Goal: Task Accomplishment & Management: Manage account settings

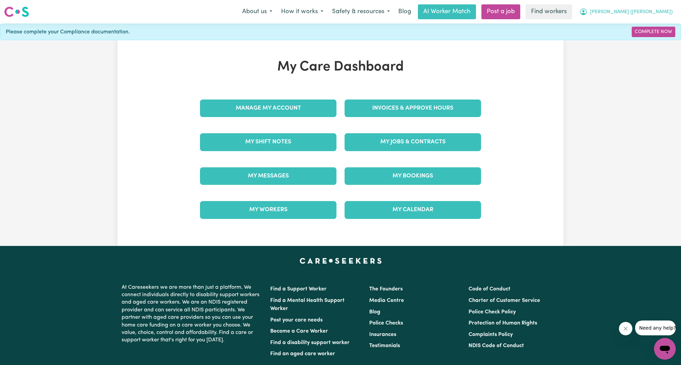
click at [659, 7] on button "[PERSON_NAME] ([PERSON_NAME])" at bounding box center [626, 12] width 102 height 14
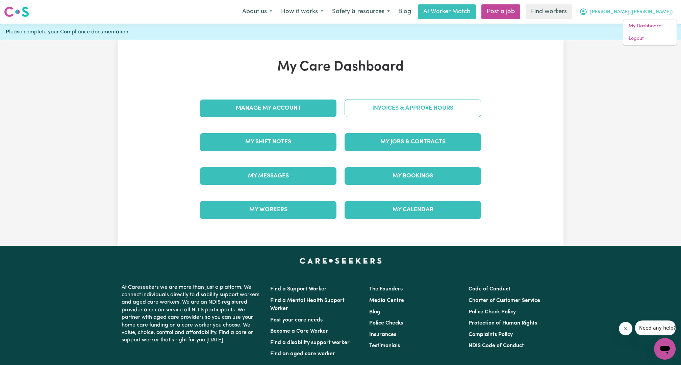
click at [431, 116] on link "Invoices & Approve Hours" at bounding box center [412, 109] width 136 height 18
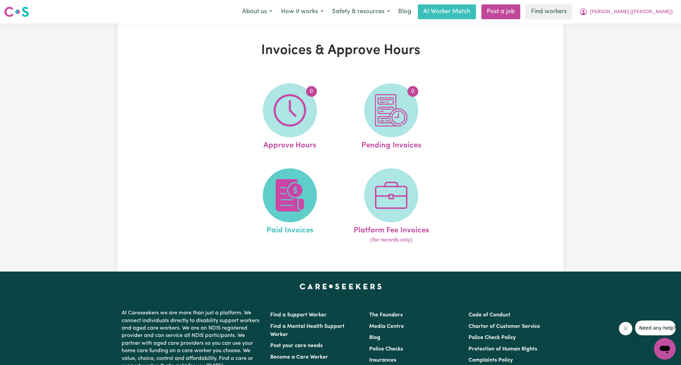
click at [286, 188] on img at bounding box center [290, 195] width 32 height 32
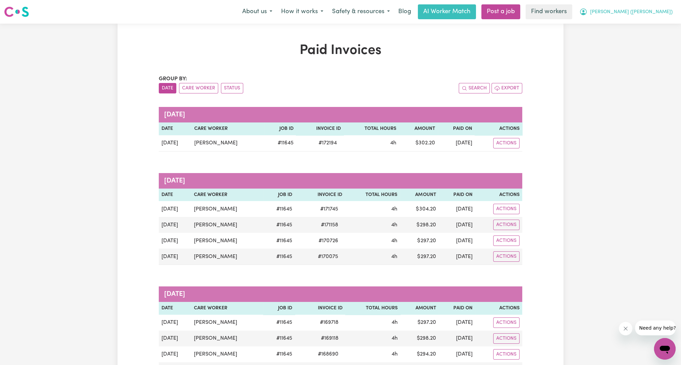
click at [669, 13] on span "[PERSON_NAME] ([PERSON_NAME])" at bounding box center [631, 11] width 82 height 7
click at [652, 36] on link "Logout" at bounding box center [649, 38] width 53 height 13
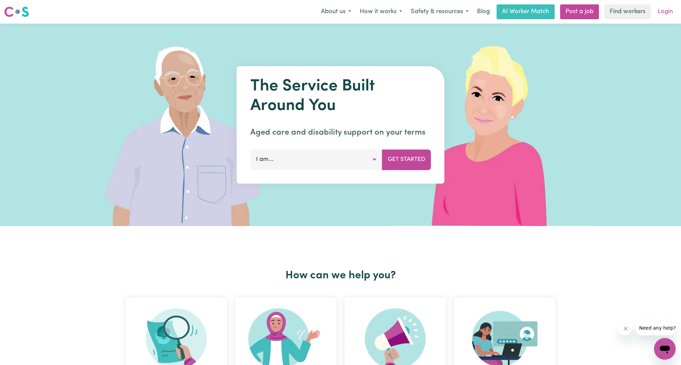
click at [660, 15] on link "Login" at bounding box center [664, 11] width 23 height 15
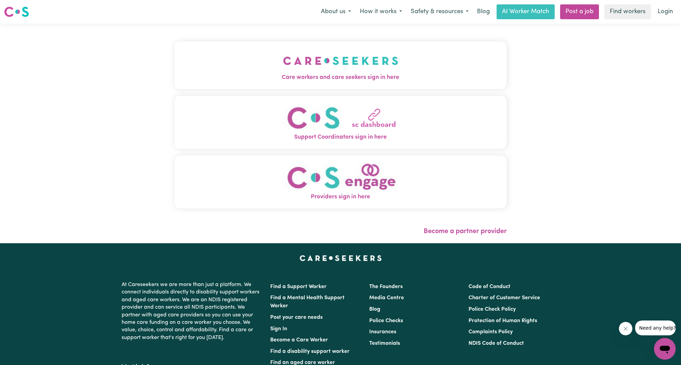
click at [221, 94] on div "Care workers and care seekers sign in here Support Coordinators sign in here Pr…" at bounding box center [340, 128] width 332 height 183
click at [285, 83] on button "Care workers and care seekers sign in here" at bounding box center [340, 65] width 332 height 47
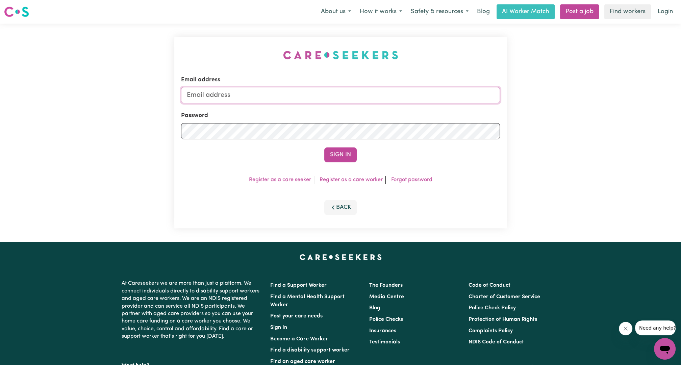
click at [308, 103] on div "Email address" at bounding box center [340, 90] width 319 height 28
click at [306, 101] on input "Email address" at bounding box center [340, 95] width 319 height 16
drag, startPoint x: 222, startPoint y: 93, endPoint x: 370, endPoint y: 119, distance: 150.5
click at [370, 119] on form "Email address [EMAIL_ADDRESS][PERSON_NAME][DOMAIN_NAME] Password Sign In" at bounding box center [340, 119] width 319 height 87
click at [398, 99] on input "[EMAIL_ADDRESS][DOMAIN_NAME]" at bounding box center [340, 95] width 319 height 16
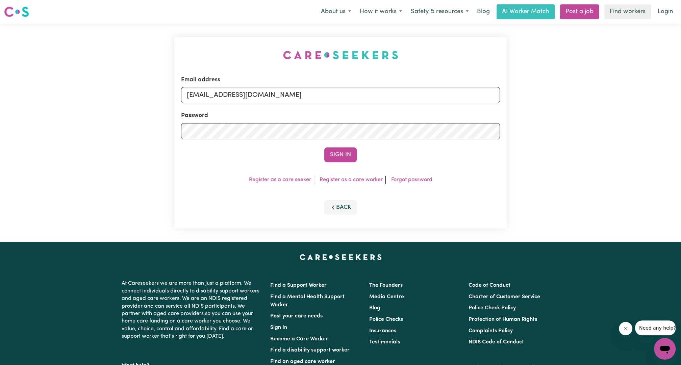
click at [398, 99] on input "[EMAIL_ADDRESS][DOMAIN_NAME]" at bounding box center [340, 95] width 319 height 16
type input "[EMAIL_ADDRESS][DOMAIN_NAME]"
click at [335, 160] on button "Sign In" at bounding box center [340, 155] width 32 height 15
